Goal: Complete application form: Complete application form

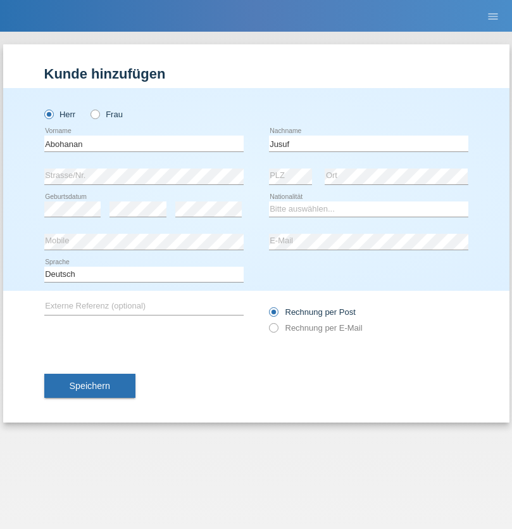
type input "Jusuf"
select select "SY"
select select "C"
select select "20"
select select "10"
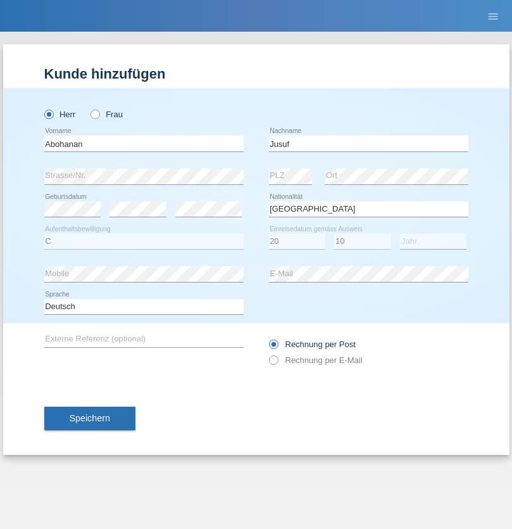
select select "2011"
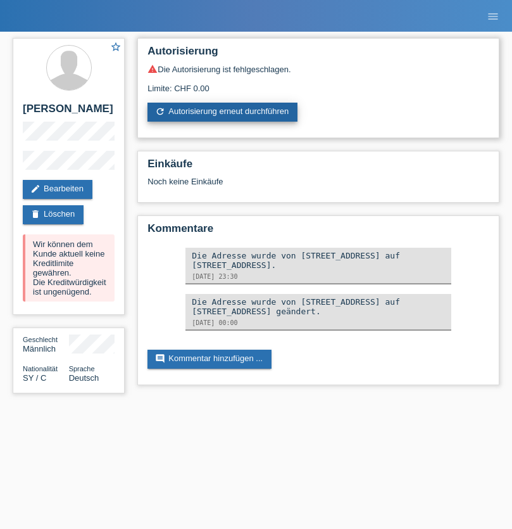
click at [224, 112] on link "refresh Autorisierung erneut durchführen" at bounding box center [223, 112] width 150 height 19
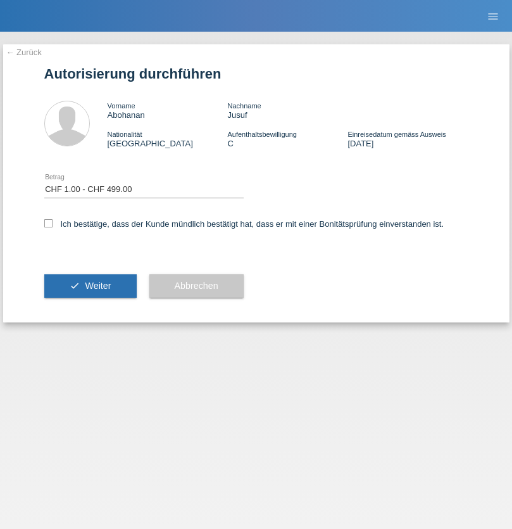
select select "1"
checkbox input "true"
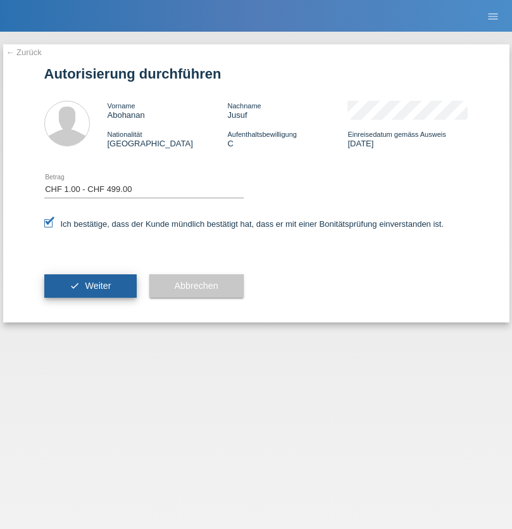
click at [90, 286] on span "Weiter" at bounding box center [98, 286] width 26 height 10
